Goal: Task Accomplishment & Management: Manage account settings

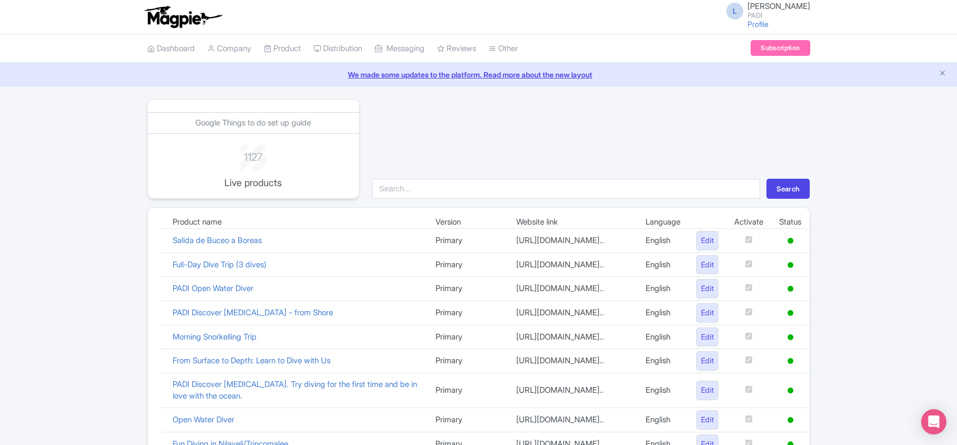
scroll to position [729, 0]
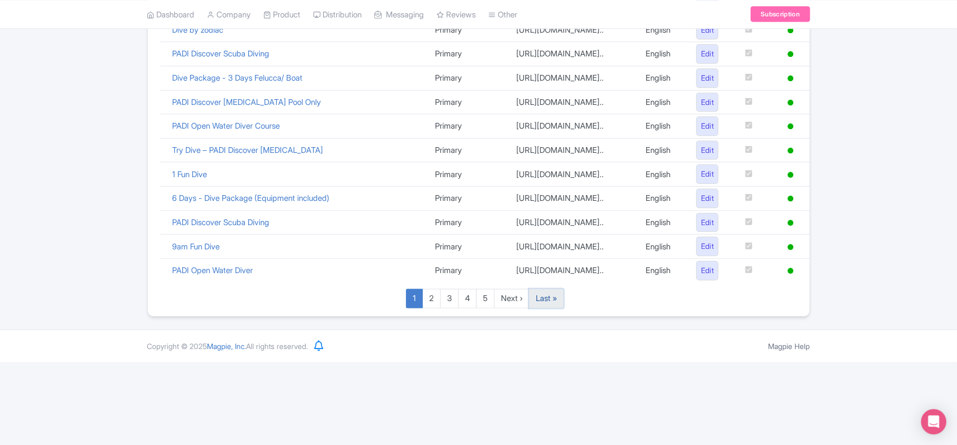
click at [556, 309] on link "Last »" at bounding box center [546, 299] width 35 height 20
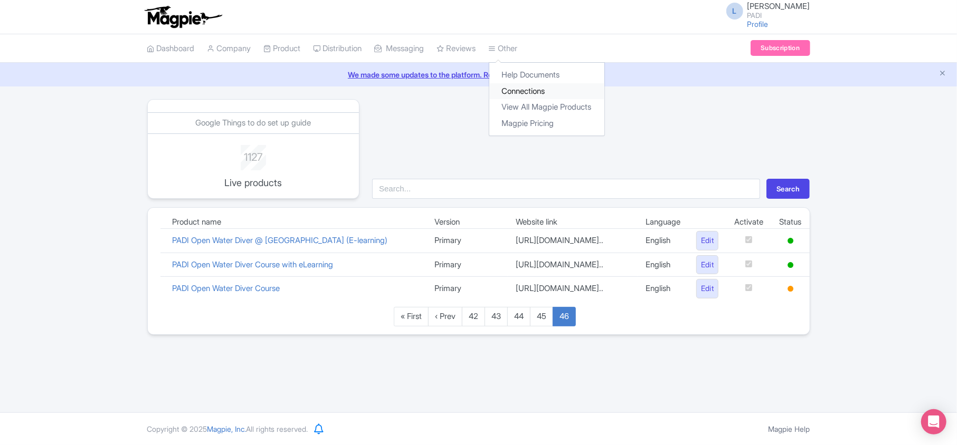
click at [532, 93] on link "Connections" at bounding box center [546, 91] width 115 height 16
click at [542, 95] on link "Connections" at bounding box center [546, 91] width 115 height 16
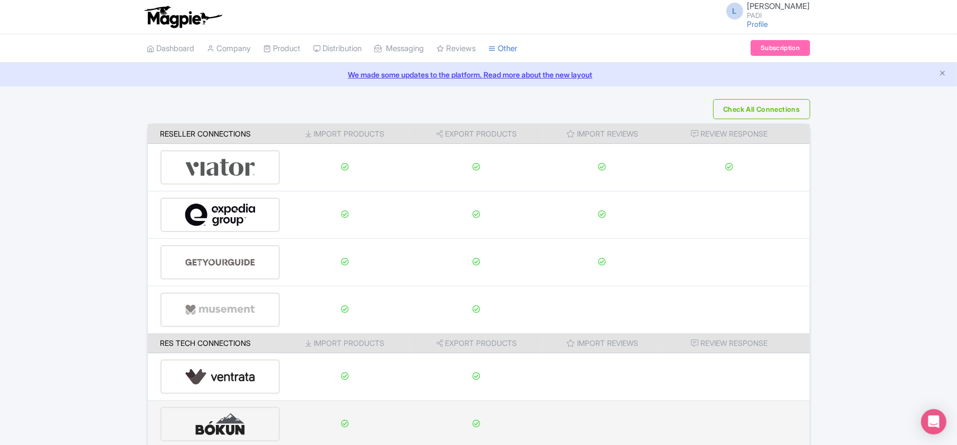
scroll to position [166, 0]
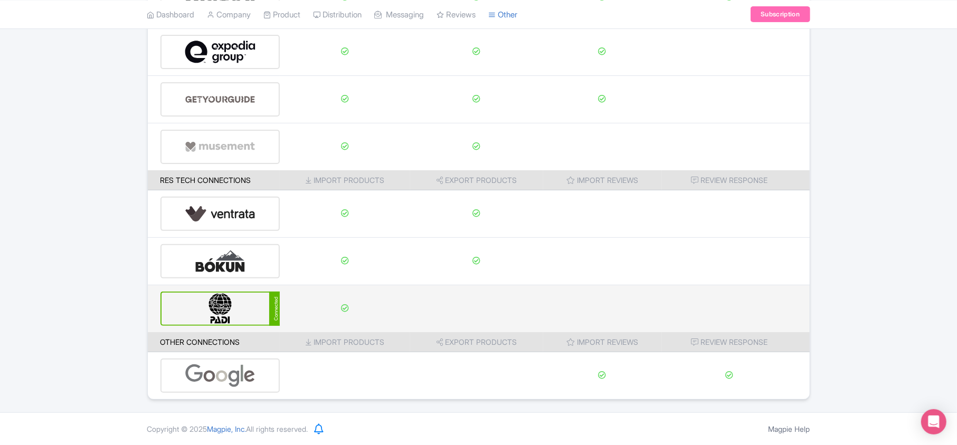
click at [205, 305] on img at bounding box center [220, 309] width 71 height 32
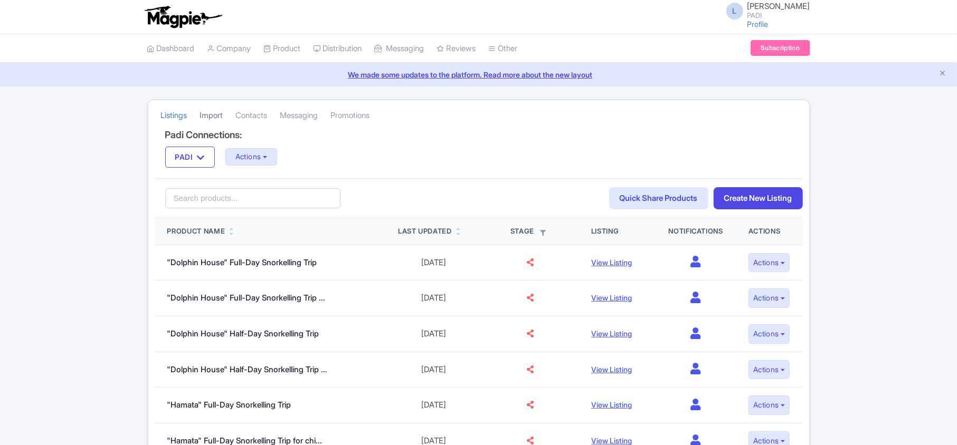
click at [217, 115] on link "Import" at bounding box center [211, 115] width 23 height 29
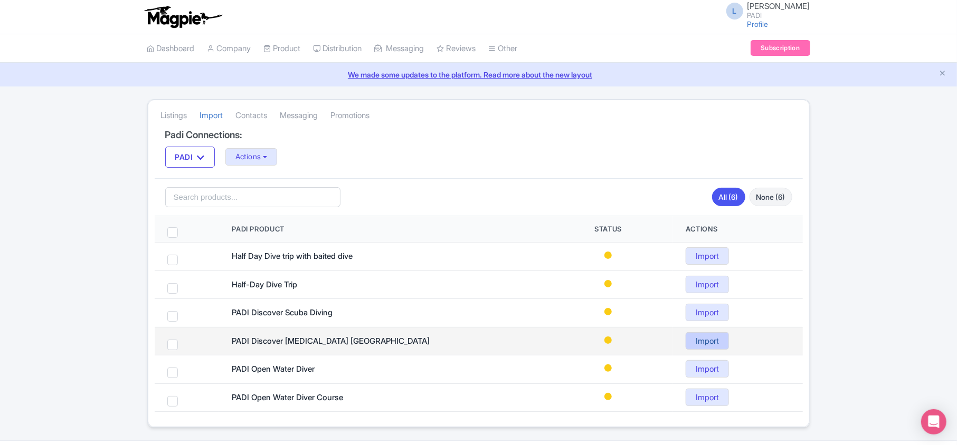
click at [703, 341] on link "Import" at bounding box center [707, 341] width 43 height 17
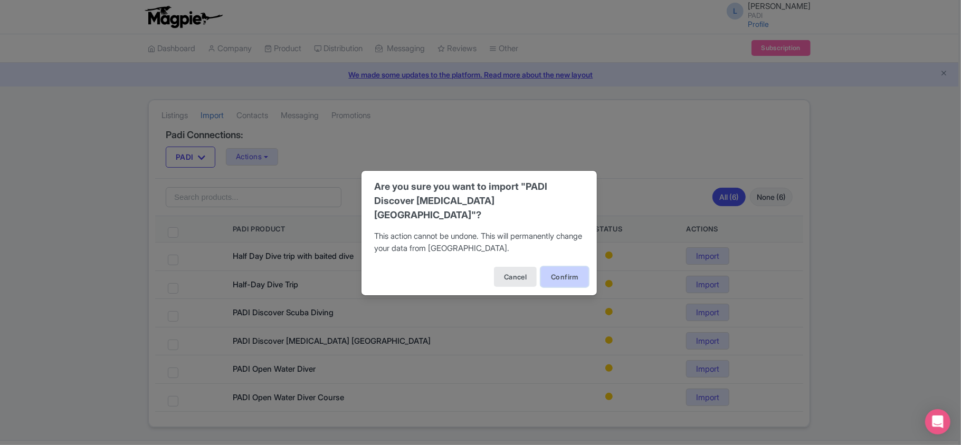
click at [546, 268] on button "Confirm" at bounding box center [565, 277] width 48 height 20
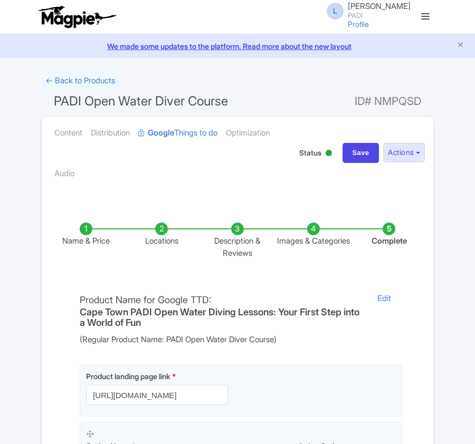
click at [163, 234] on li "Locations" at bounding box center [162, 241] width 76 height 36
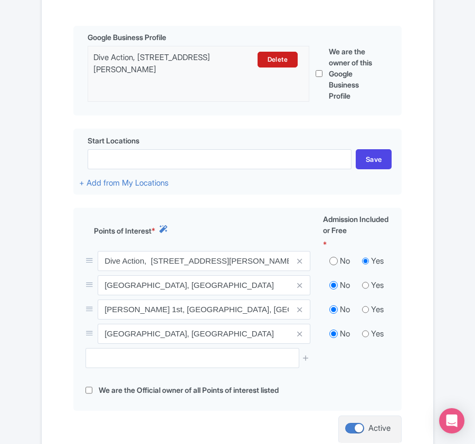
scroll to position [320, 0]
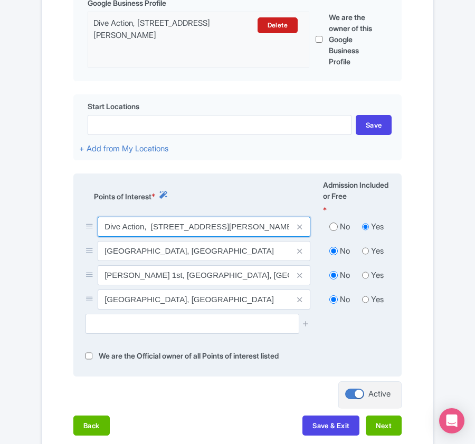
drag, startPoint x: 102, startPoint y: 227, endPoint x: 144, endPoint y: 222, distance: 42.6
click at [144, 222] on input "Dive Action, [STREET_ADDRESS][PERSON_NAME]" at bounding box center [204, 227] width 213 height 20
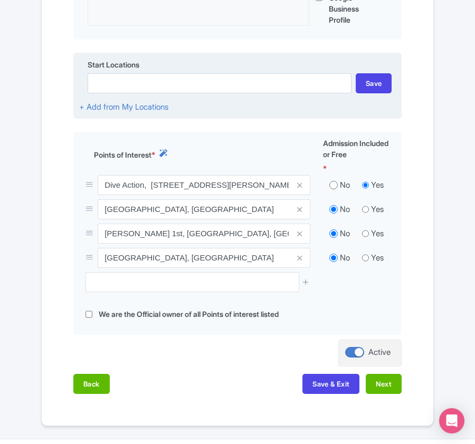
scroll to position [410, 0]
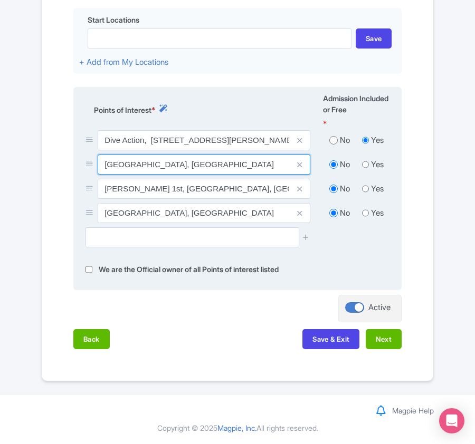
drag, startPoint x: 106, startPoint y: 165, endPoint x: 154, endPoint y: 159, distance: 48.8
click at [154, 159] on input "[GEOGRAPHIC_DATA], [GEOGRAPHIC_DATA]" at bounding box center [204, 165] width 213 height 20
click at [104, 163] on input "[GEOGRAPHIC_DATA], [GEOGRAPHIC_DATA]" at bounding box center [204, 165] width 213 height 20
drag, startPoint x: 104, startPoint y: 163, endPoint x: 217, endPoint y: 147, distance: 114.7
click at [217, 147] on div "Dive Action, 22 Carlisle St, Paarden Eiland, Cape Town, 7405, South Africa No Y…" at bounding box center [237, 178] width 317 height 97
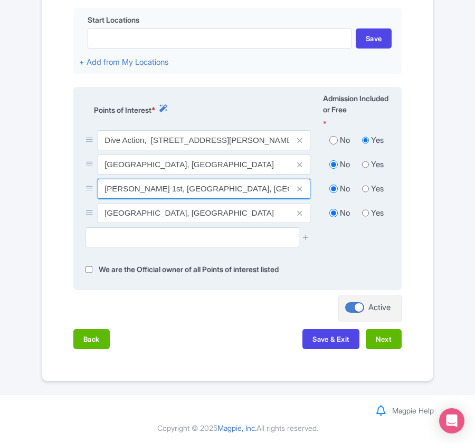
drag, startPoint x: 106, startPoint y: 188, endPoint x: 261, endPoint y: 177, distance: 155.0
click at [261, 179] on input "Clifton 1st, [GEOGRAPHIC_DATA], [GEOGRAPHIC_DATA], [GEOGRAPHIC_DATA]" at bounding box center [204, 189] width 213 height 20
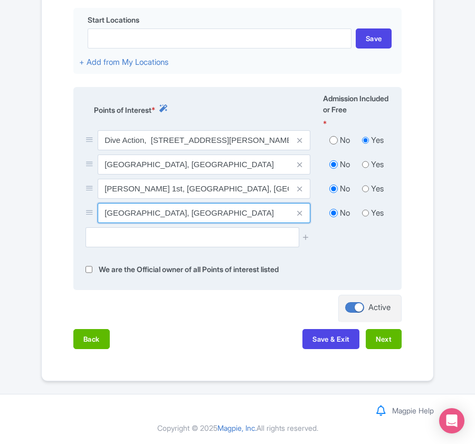
drag, startPoint x: 104, startPoint y: 216, endPoint x: 264, endPoint y: 215, distance: 160.5
click at [264, 215] on input "False Bay Seal Island Reserve, South Africa" at bounding box center [204, 213] width 213 height 20
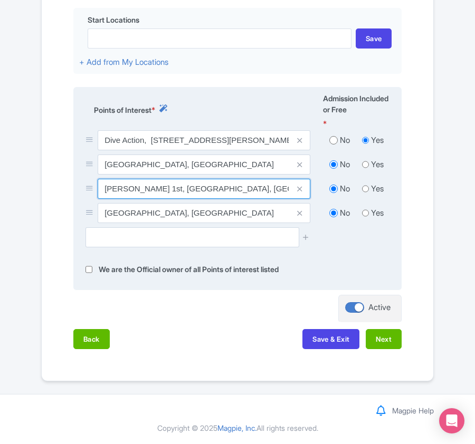
drag, startPoint x: 106, startPoint y: 187, endPoint x: 140, endPoint y: 186, distance: 34.8
click at [140, 186] on input "Clifton 1st, [GEOGRAPHIC_DATA], [GEOGRAPHIC_DATA], [GEOGRAPHIC_DATA]" at bounding box center [204, 189] width 213 height 20
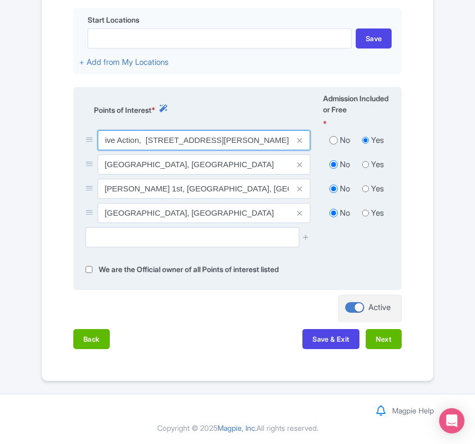
scroll to position [0, 90]
drag, startPoint x: 103, startPoint y: 138, endPoint x: 294, endPoint y: 144, distance: 190.6
click at [294, 144] on div "Dive Action, [STREET_ADDRESS]" at bounding box center [204, 140] width 213 height 20
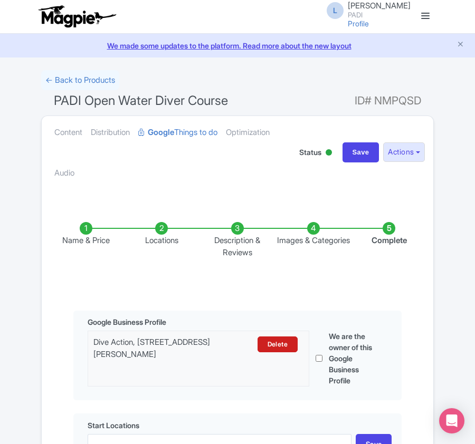
scroll to position [0, 0]
click at [81, 77] on link "← Back to Products" at bounding box center [80, 81] width 78 height 21
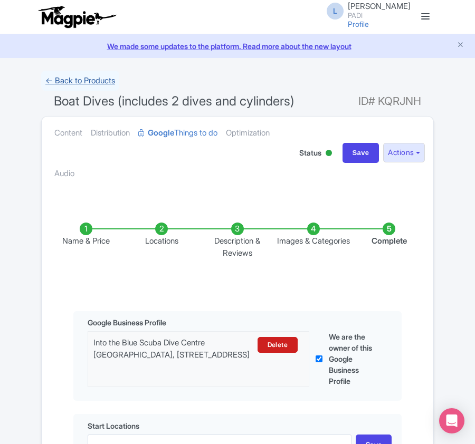
click at [87, 81] on link "← Back to Products" at bounding box center [80, 81] width 78 height 21
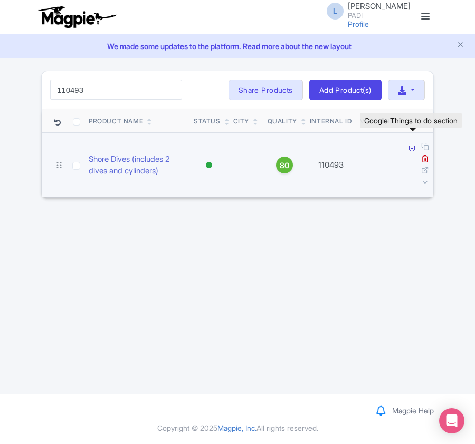
type input "110493"
click at [411, 148] on icon at bounding box center [412, 147] width 6 height 8
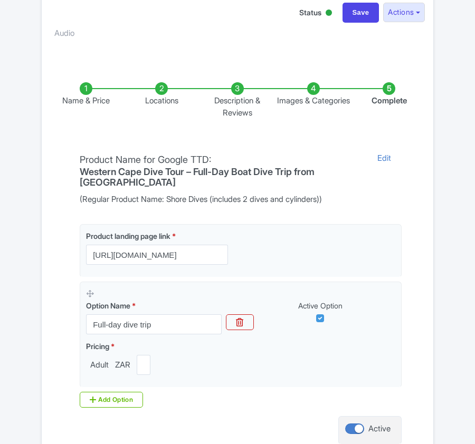
scroll to position [70, 0]
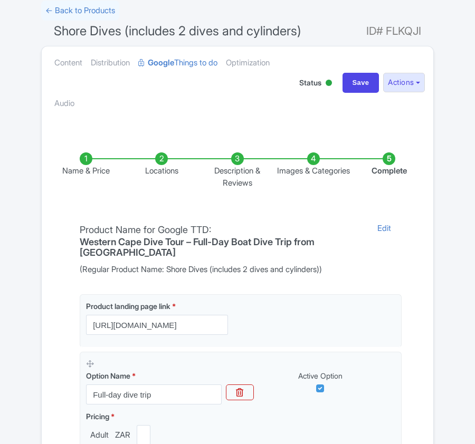
click at [163, 158] on li "Locations" at bounding box center [162, 171] width 76 height 36
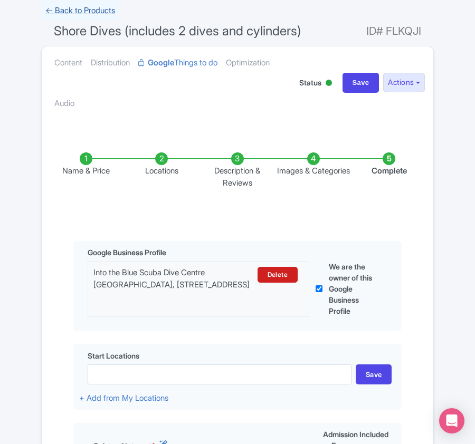
click at [72, 12] on link "← Back to Products" at bounding box center [80, 11] width 78 height 21
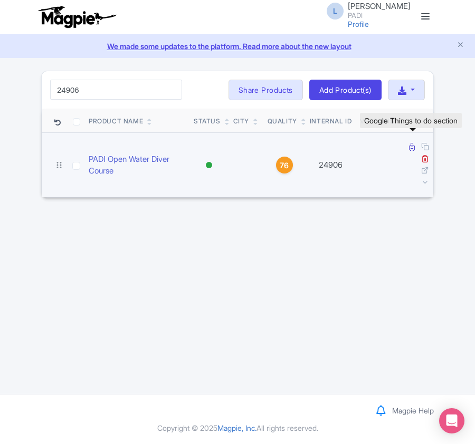
type input "24906"
click at [411, 147] on icon at bounding box center [412, 147] width 6 height 8
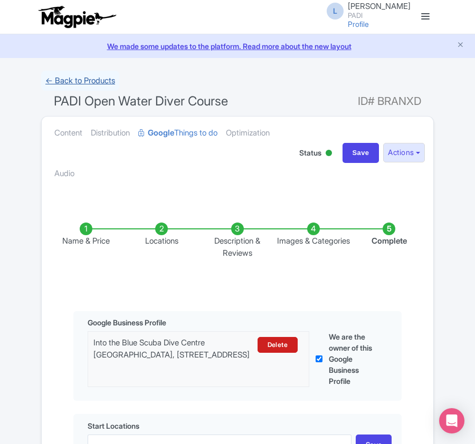
click at [96, 80] on link "← Back to Products" at bounding box center [80, 81] width 78 height 21
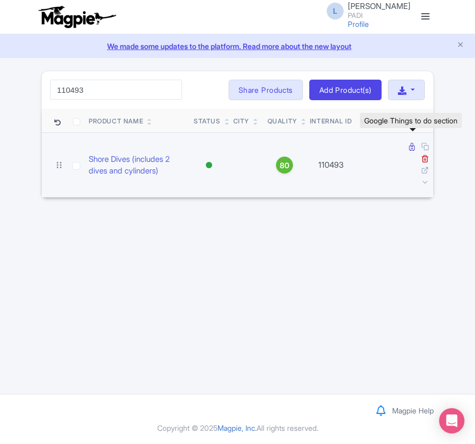
type input "110493"
click at [410, 150] on icon at bounding box center [412, 147] width 6 height 8
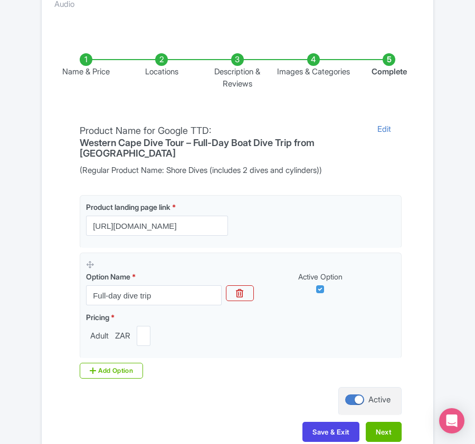
scroll to position [140, 0]
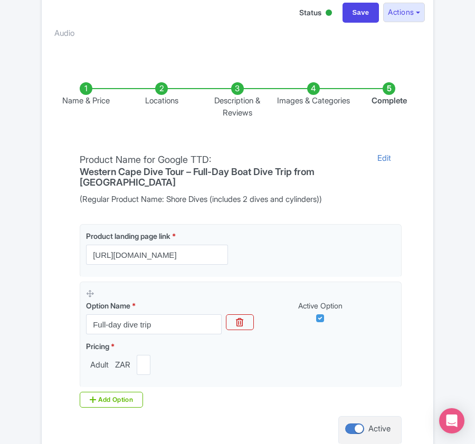
click at [160, 93] on li "Locations" at bounding box center [162, 100] width 76 height 36
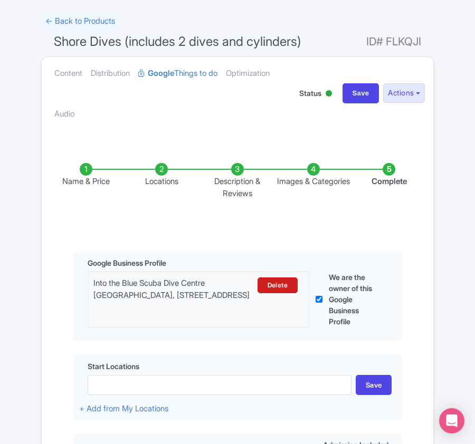
scroll to position [211, 0]
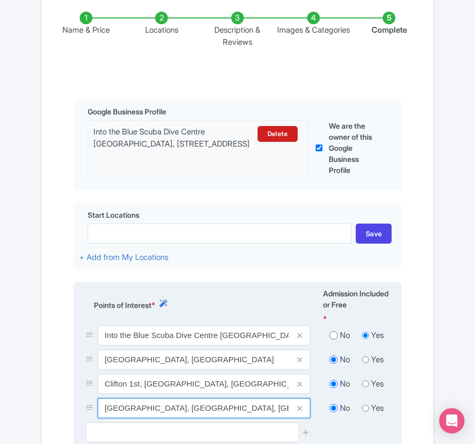
drag, startPoint x: 150, startPoint y: 412, endPoint x: 256, endPoint y: 417, distance: 106.2
click at [256, 417] on input "[GEOGRAPHIC_DATA], [GEOGRAPHIC_DATA], [GEOGRAPHIC_DATA]" at bounding box center [204, 408] width 213 height 20
